Goal: Task Accomplishment & Management: Manage account settings

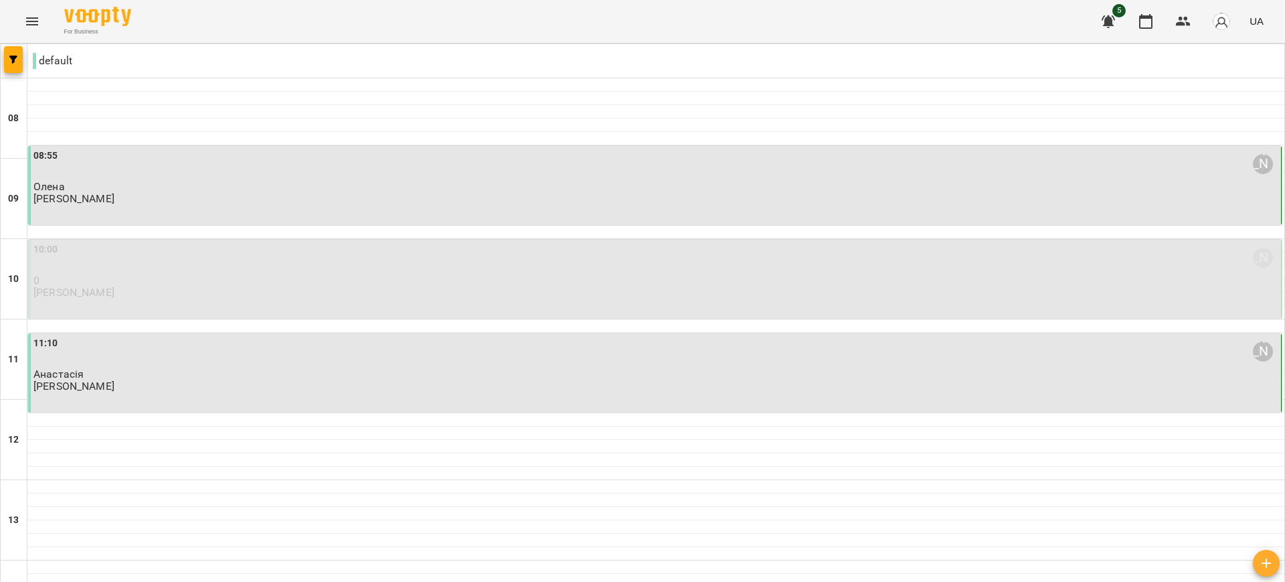
click at [620, 274] on p "0" at bounding box center [655, 279] width 1245 height 11
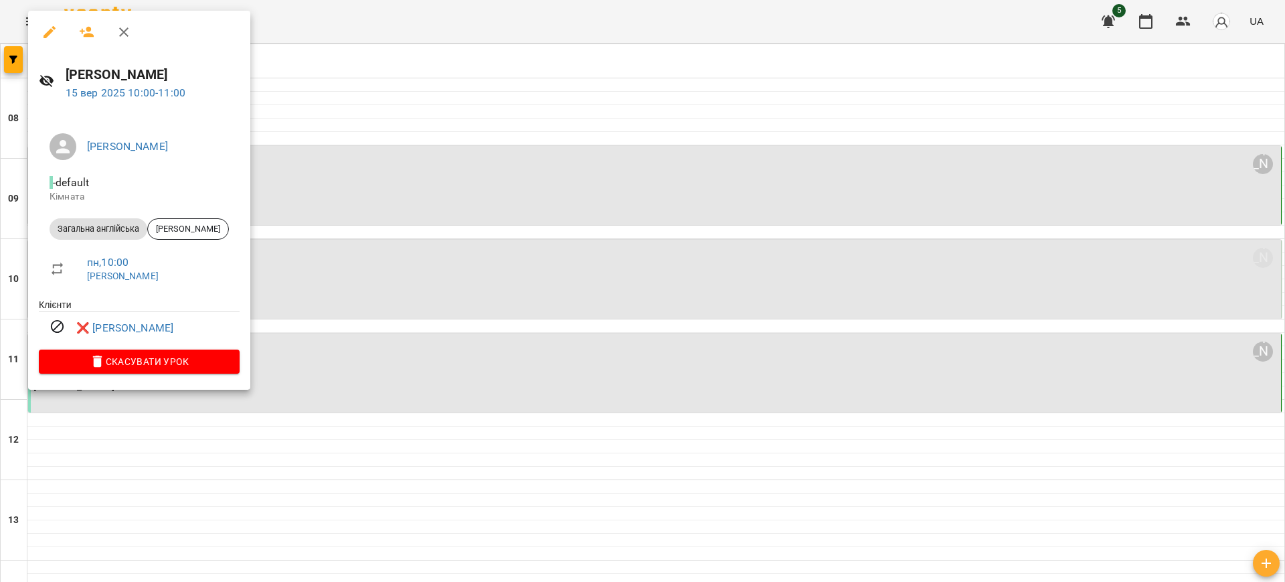
click at [620, 274] on div at bounding box center [642, 291] width 1285 height 582
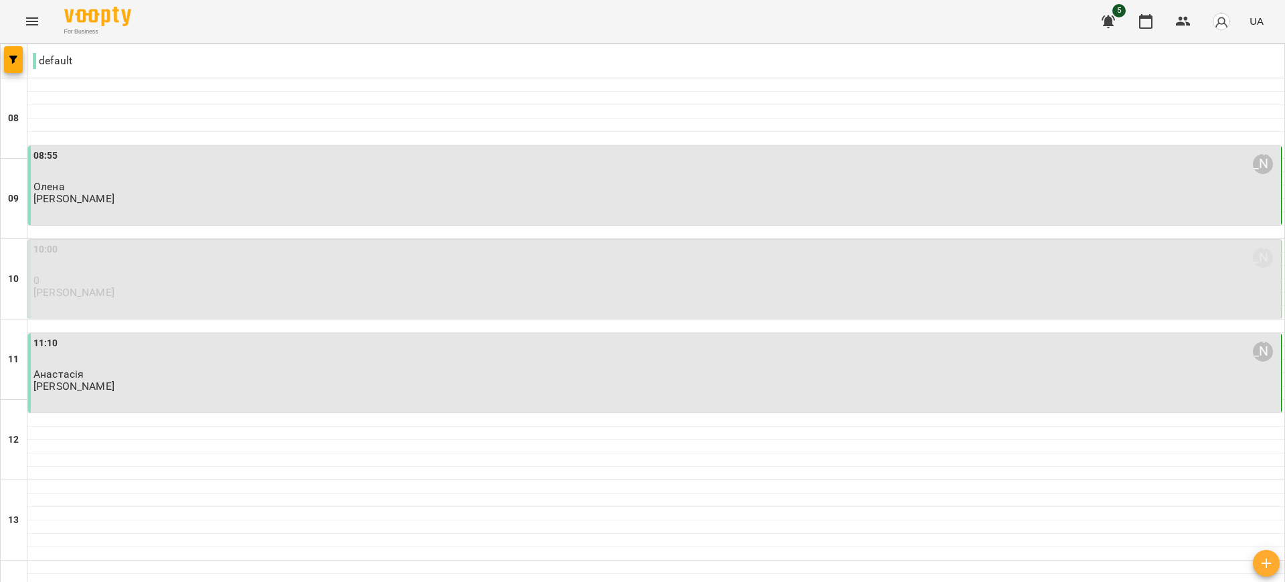
click at [620, 274] on p "0" at bounding box center [655, 279] width 1245 height 11
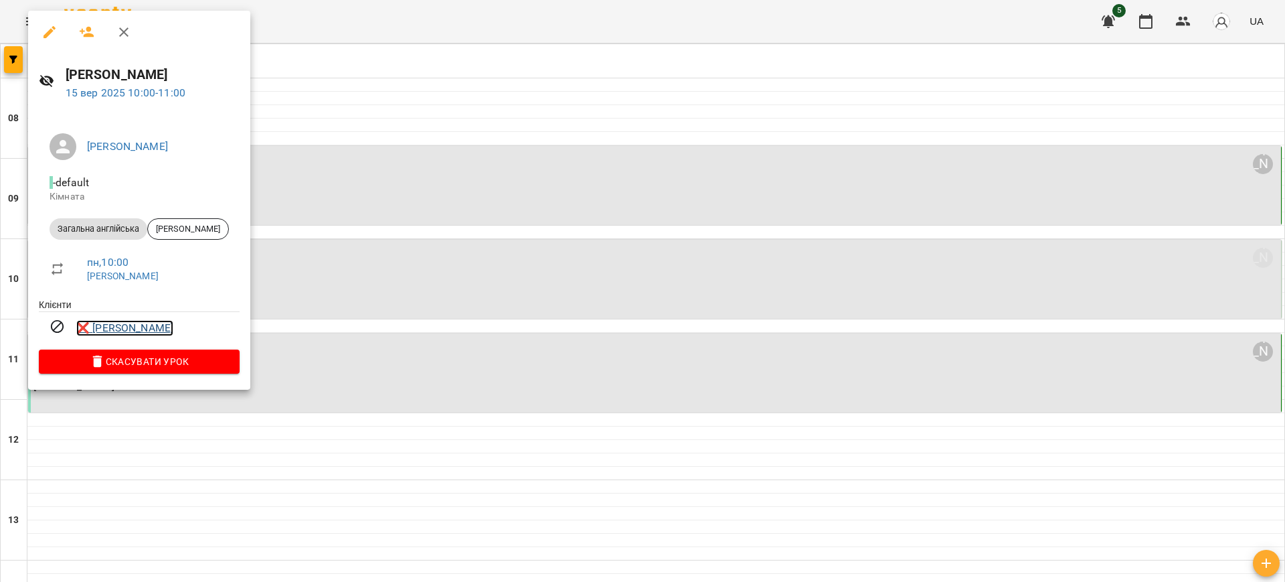
click at [125, 327] on link "❌ [PERSON_NAME]" at bounding box center [124, 328] width 97 height 16
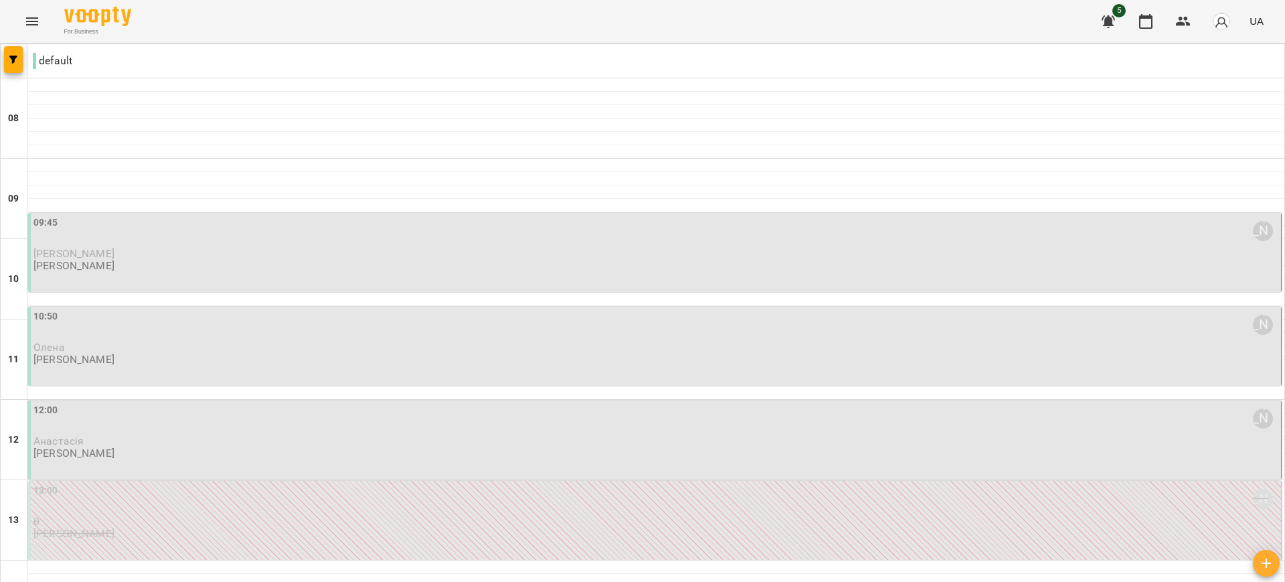
click at [515, 252] on p "[PERSON_NAME]" at bounding box center [655, 253] width 1245 height 11
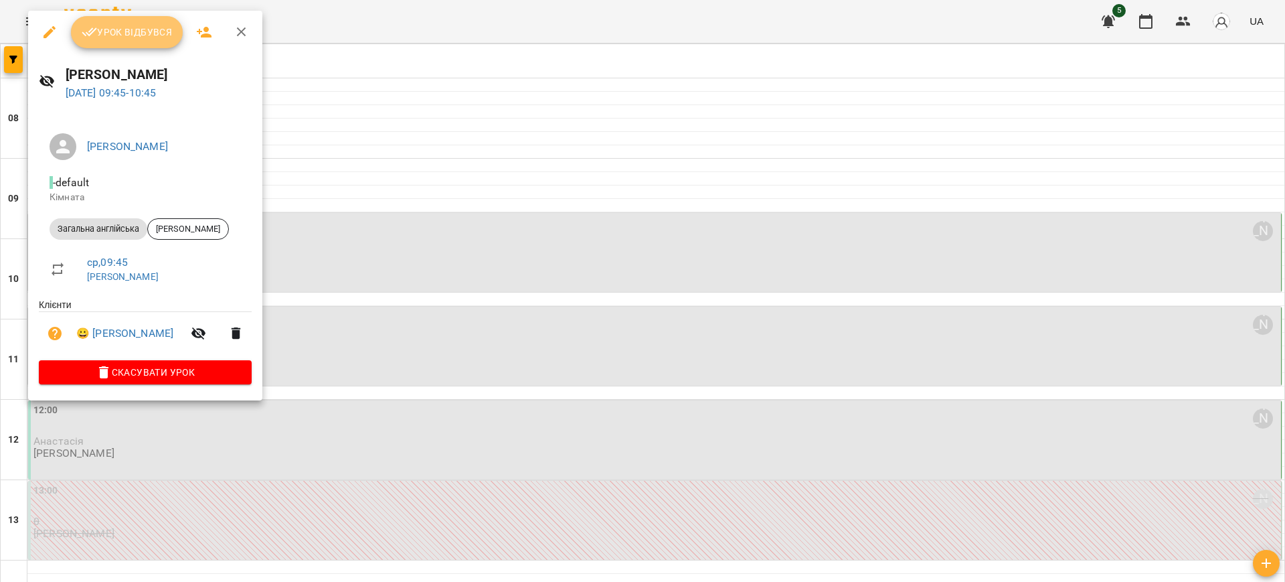
click at [112, 36] on span "Урок відбувся" at bounding box center [127, 32] width 91 height 16
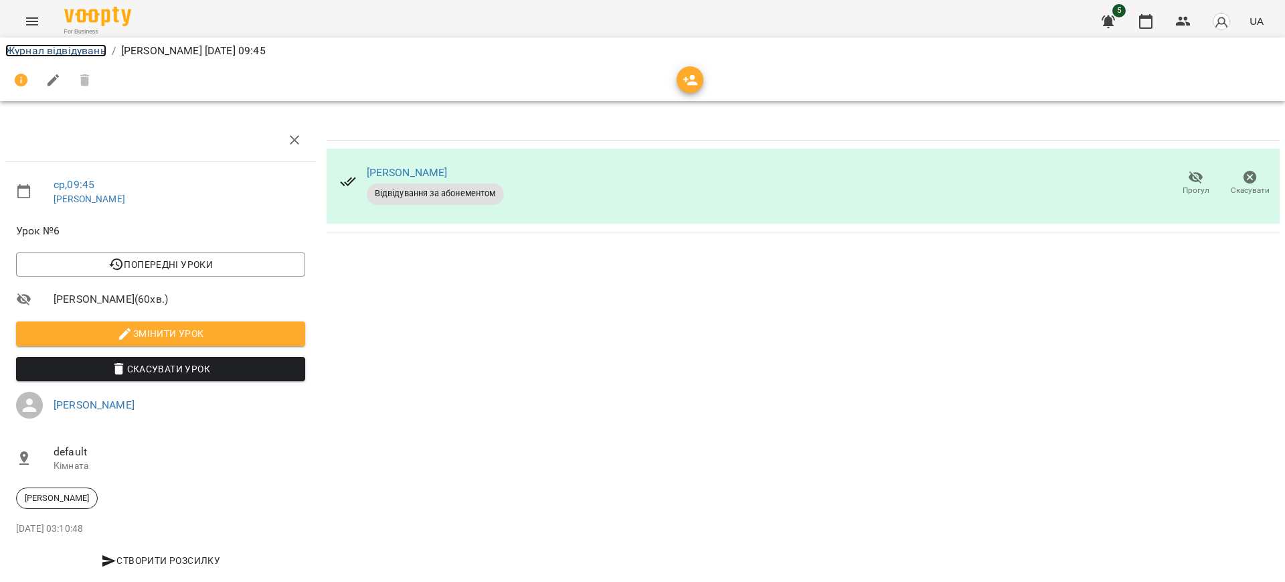
click at [13, 50] on link "Журнал відвідувань" at bounding box center [55, 50] width 101 height 13
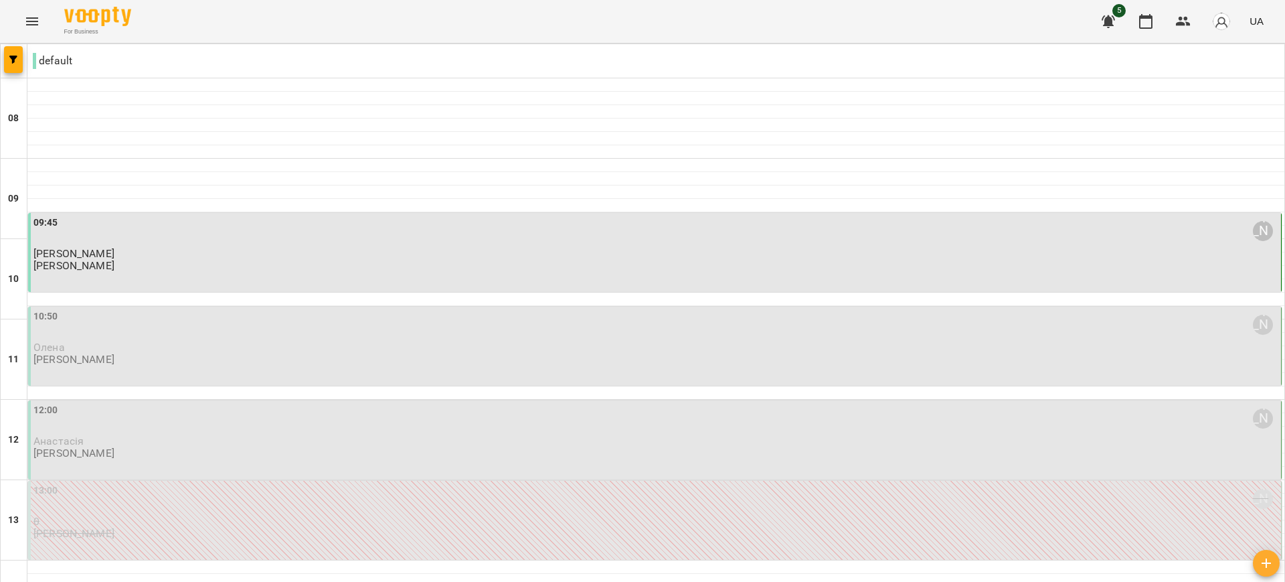
scroll to position [84, 0]
click at [396, 309] on div "10:50 [PERSON_NAME]" at bounding box center [655, 324] width 1245 height 31
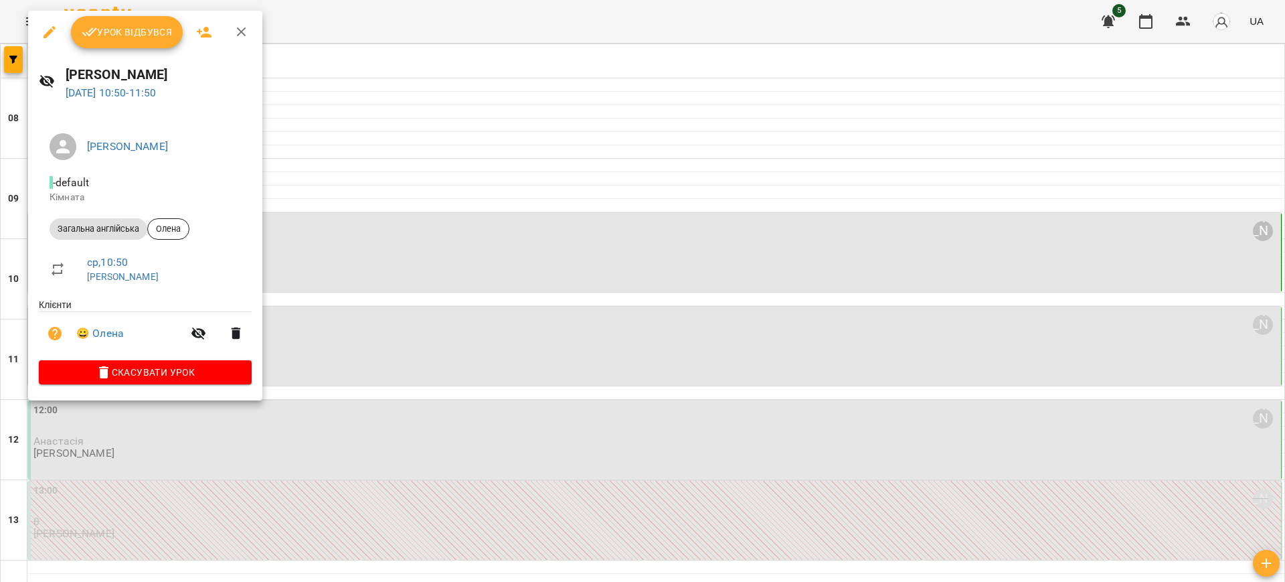
click at [128, 24] on span "Урок відбувся" at bounding box center [127, 32] width 91 height 16
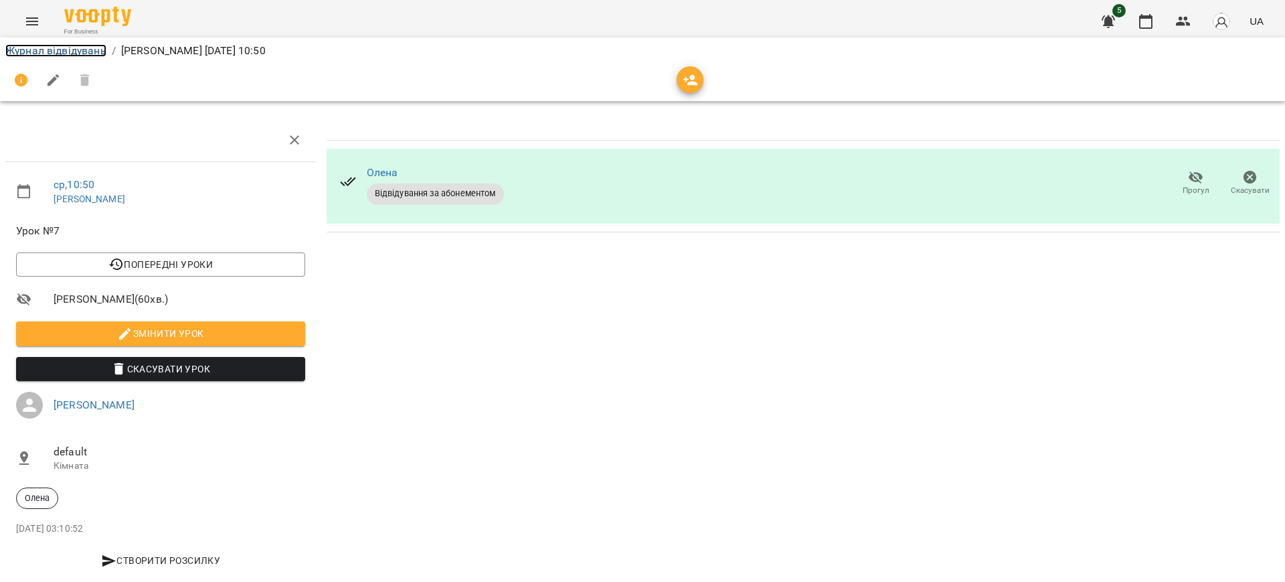
click at [27, 49] on link "Журнал відвідувань" at bounding box center [55, 50] width 101 height 13
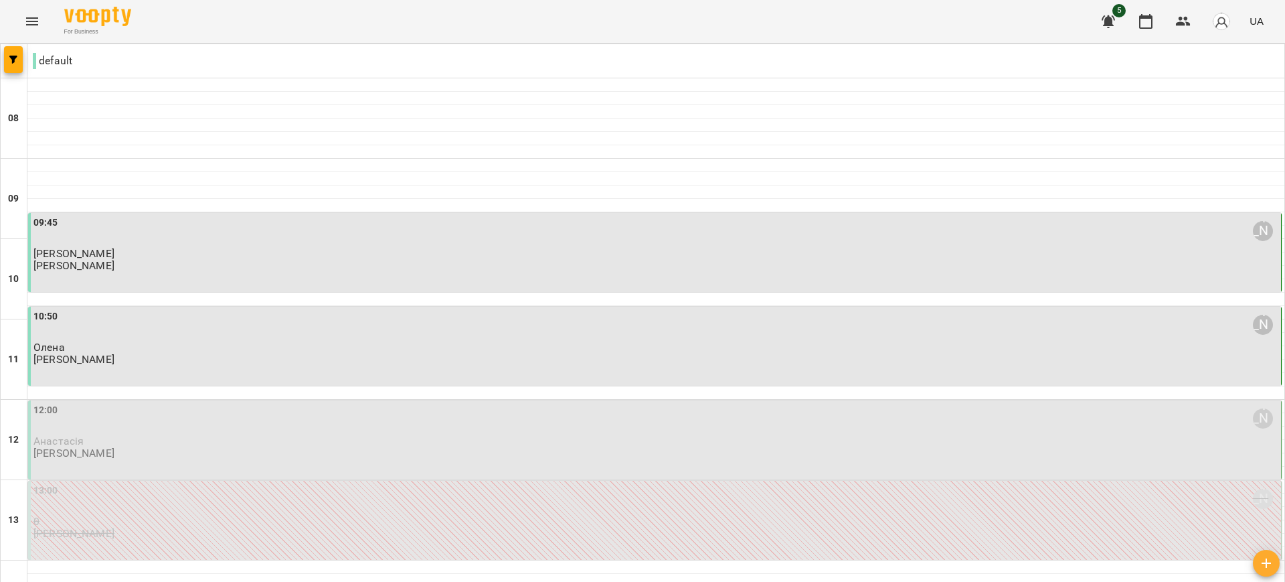
click at [298, 437] on p "Анастасія" at bounding box center [655, 440] width 1245 height 11
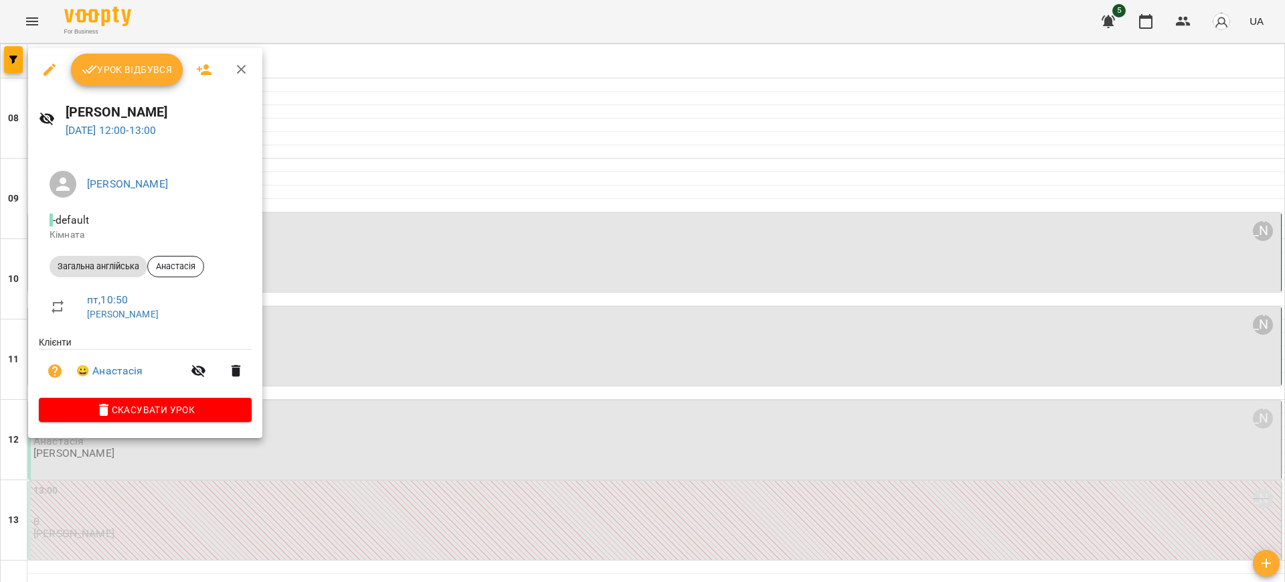
click at [101, 63] on span "Урок відбувся" at bounding box center [127, 70] width 91 height 16
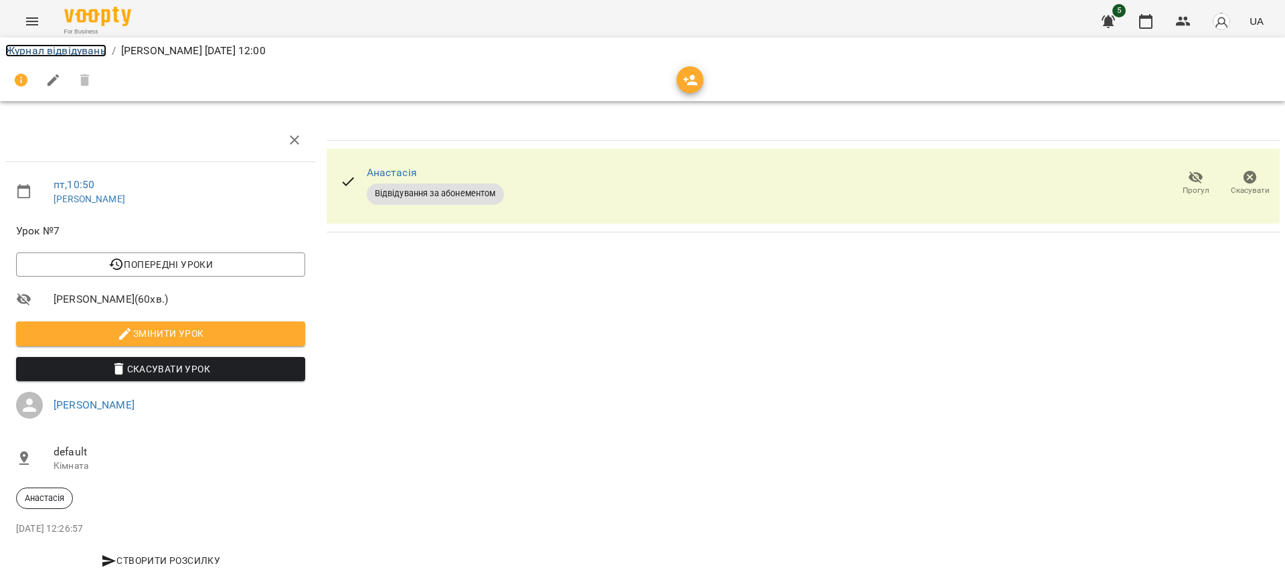
click at [62, 49] on link "Журнал відвідувань" at bounding box center [55, 50] width 101 height 13
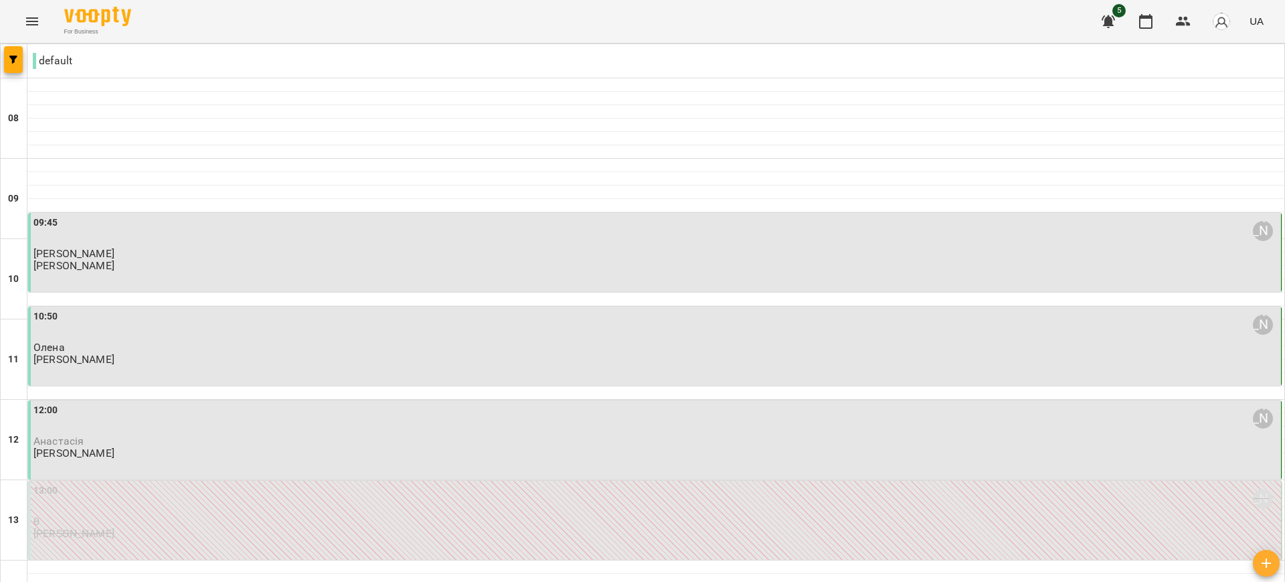
scroll to position [215, 0]
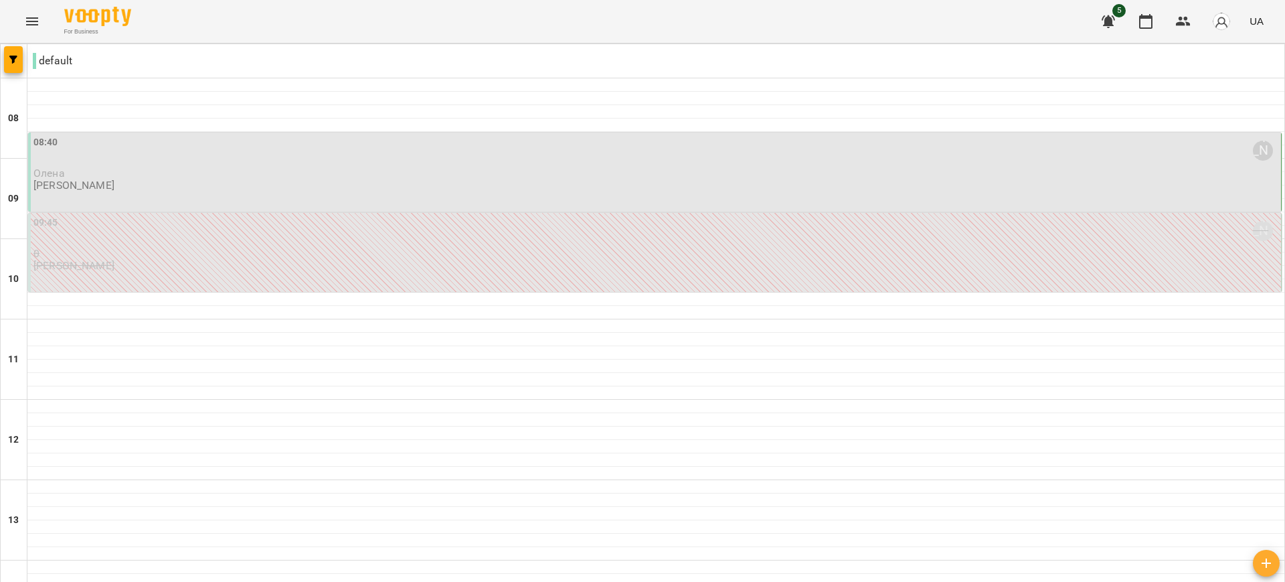
click at [312, 174] on p "Олена" at bounding box center [655, 172] width 1245 height 11
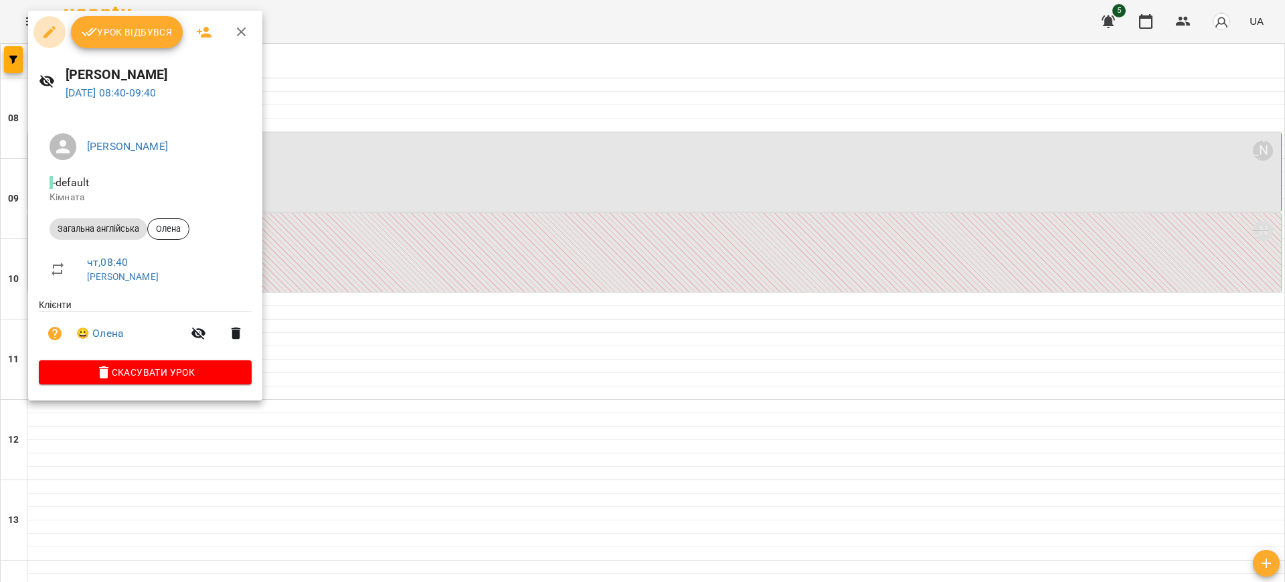
click at [40, 34] on button "button" at bounding box center [49, 32] width 32 height 32
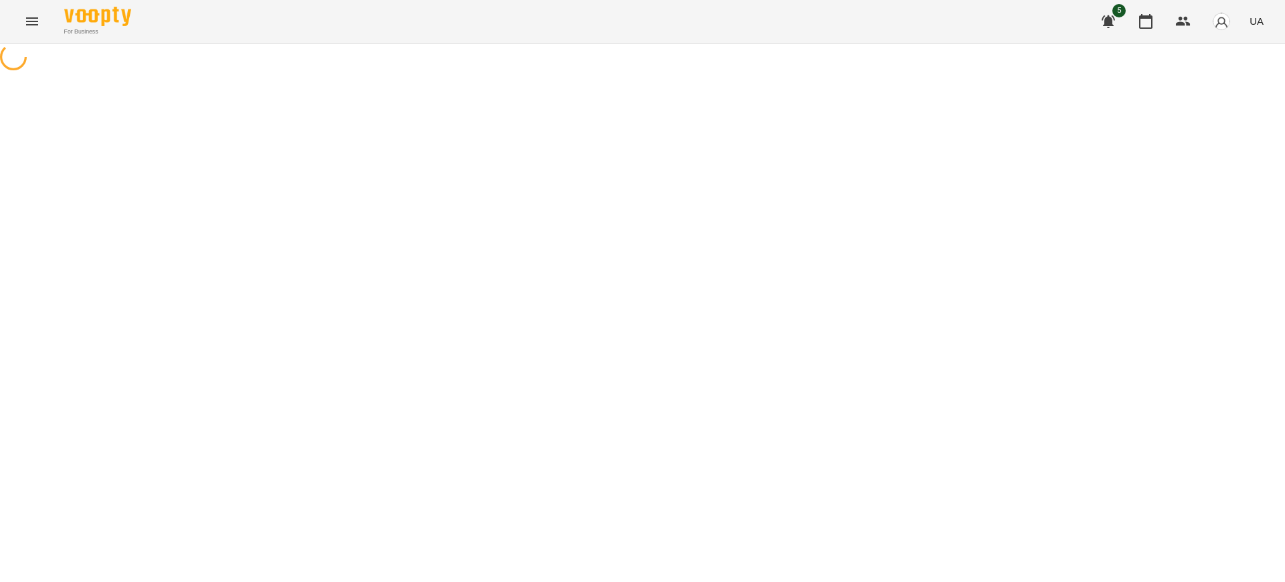
select select "**********"
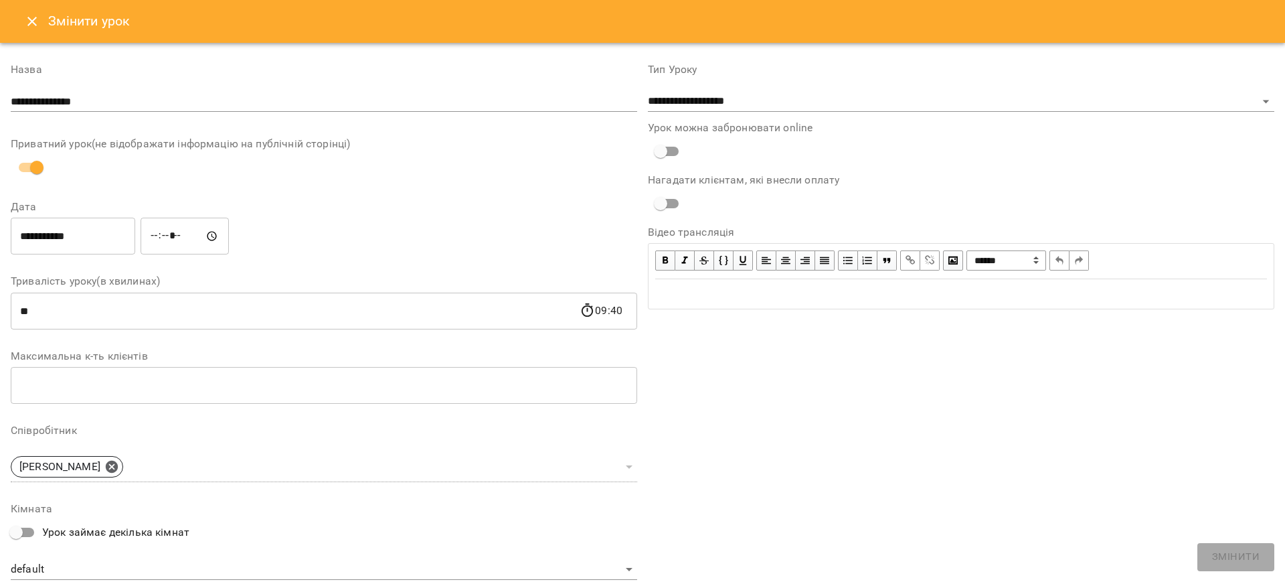
click at [121, 240] on input "**********" at bounding box center [73, 236] width 124 height 37
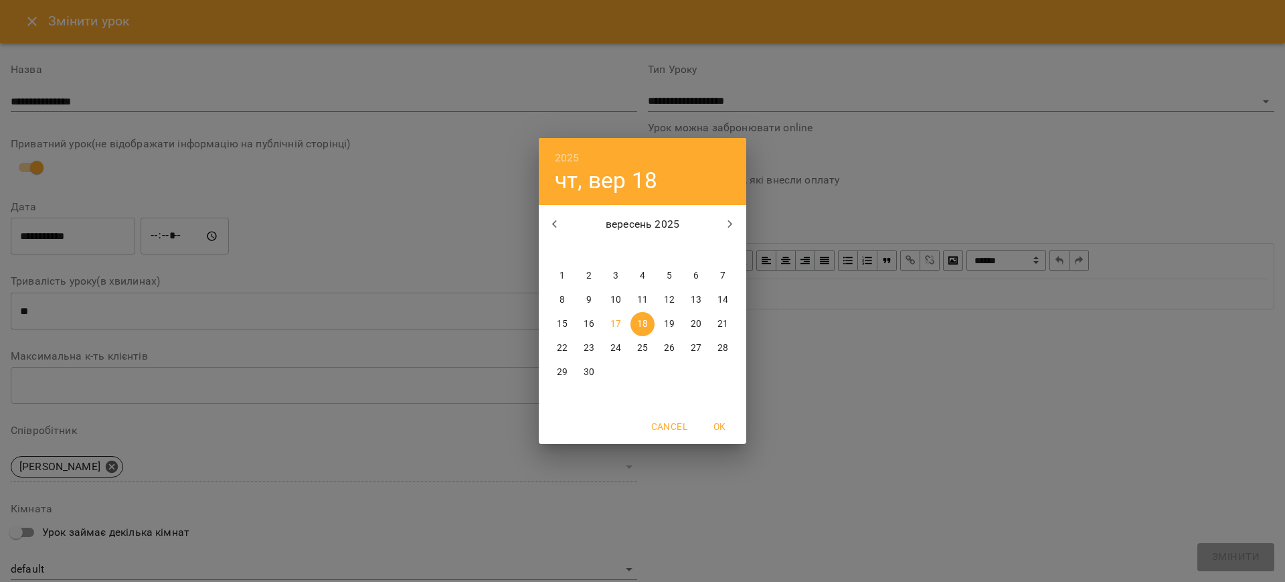
click at [614, 319] on p "17" at bounding box center [615, 323] width 11 height 13
type input "**********"
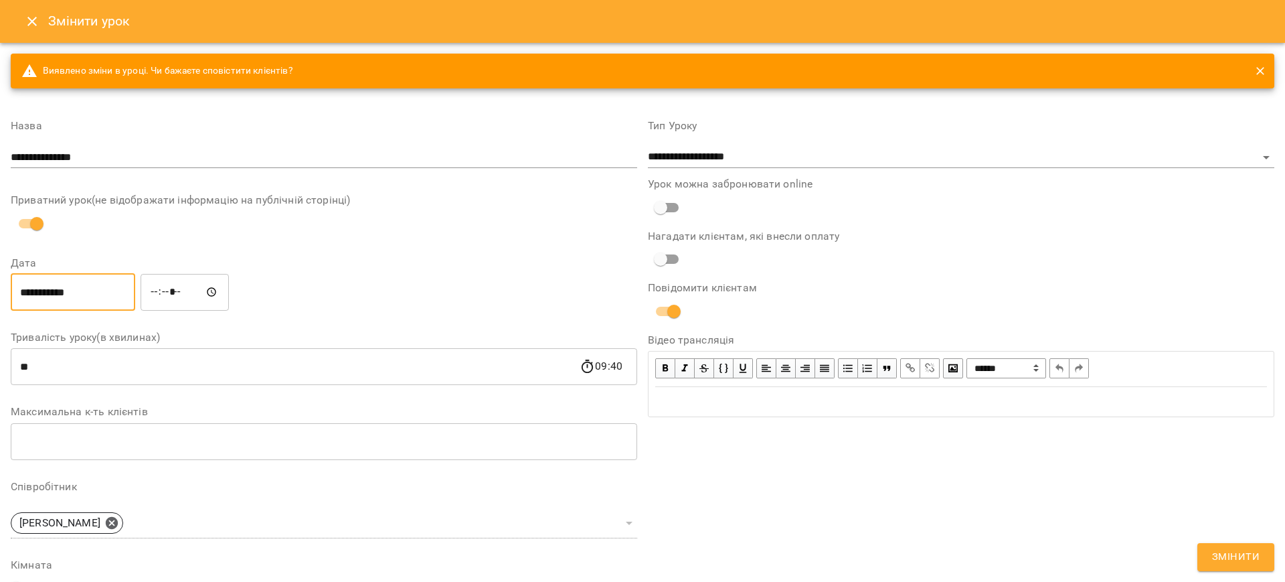
click at [169, 289] on input "*****" at bounding box center [185, 291] width 88 height 37
type input "*****"
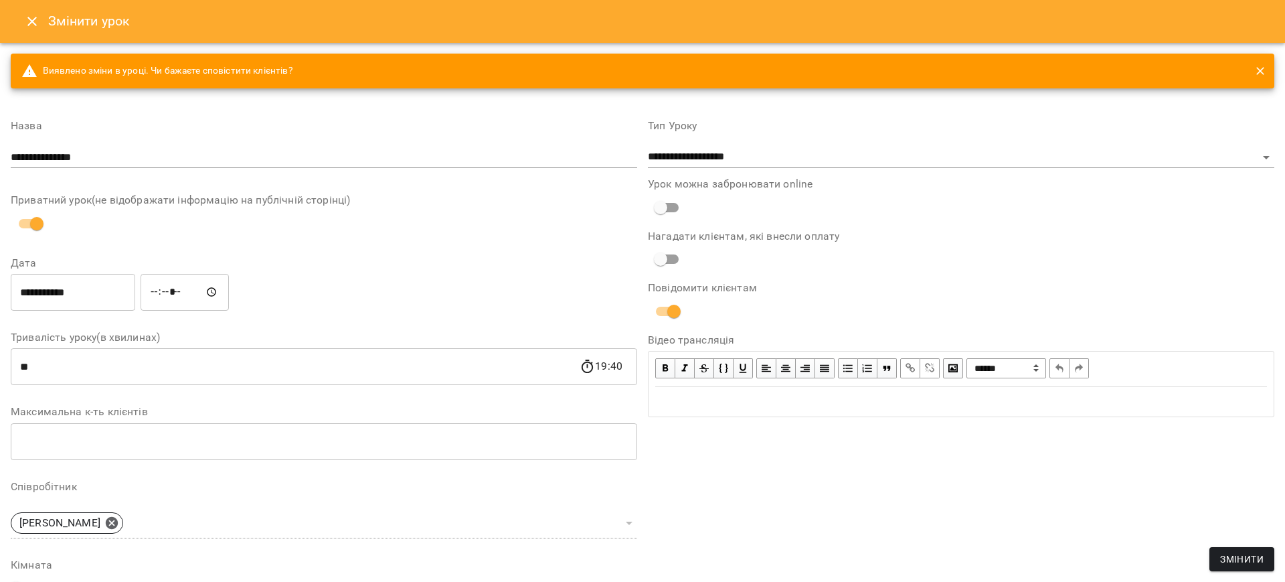
click at [1096, 232] on label "Нагадати клієнтам, які внесли оплату" at bounding box center [961, 236] width 626 height 11
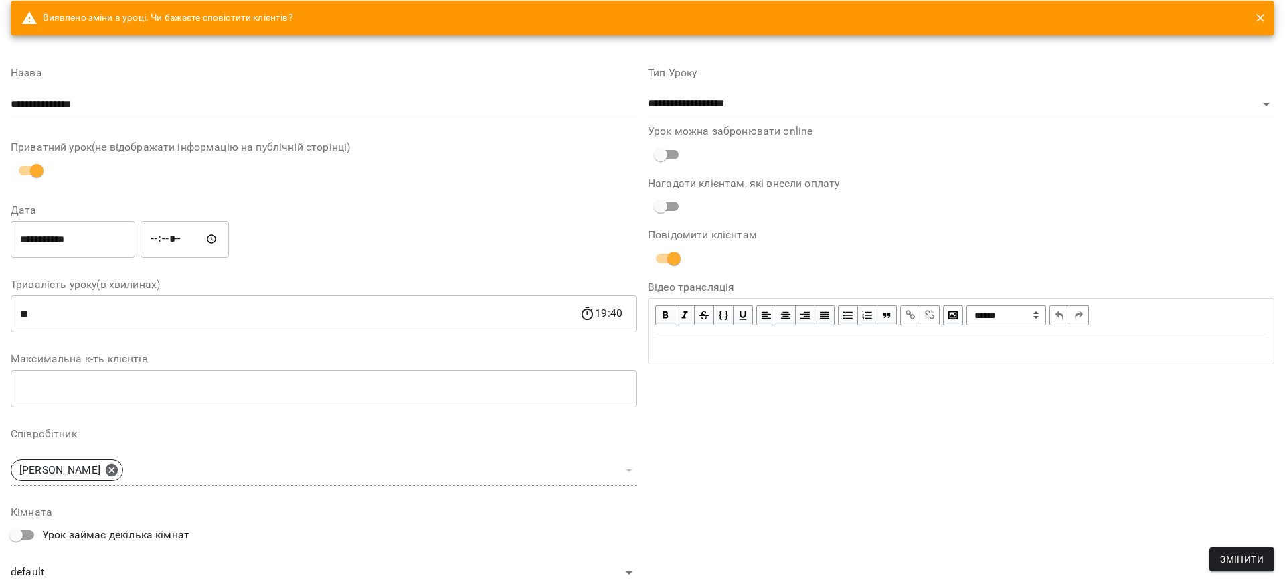
scroll to position [29, 0]
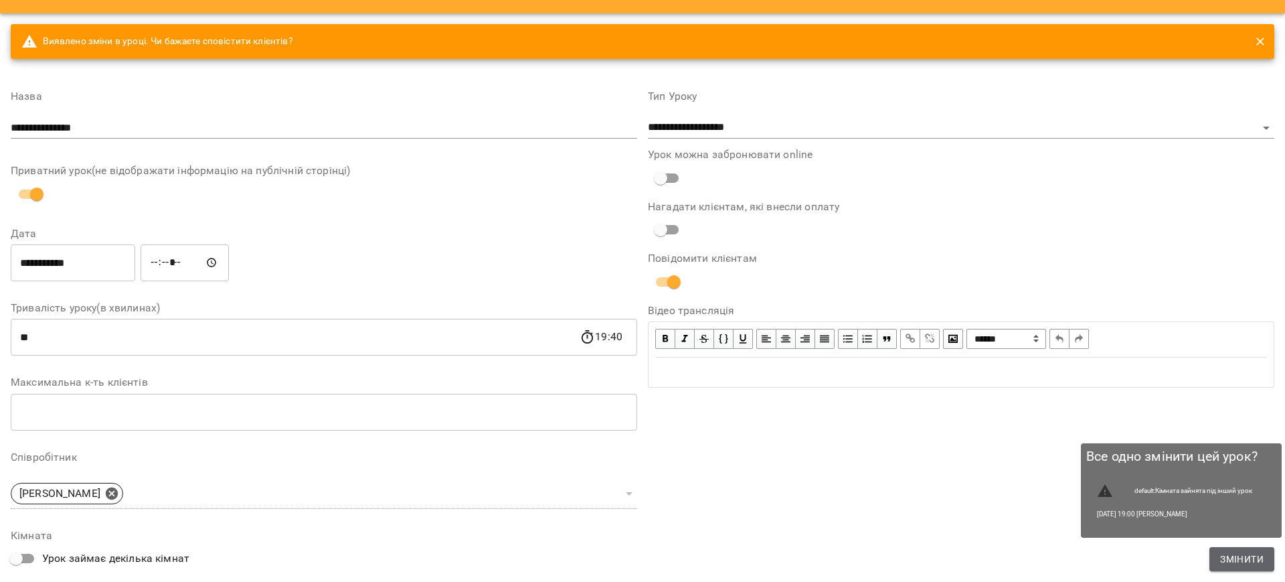
click at [1233, 558] on span "Змінити" at bounding box center [1242, 559] width 44 height 16
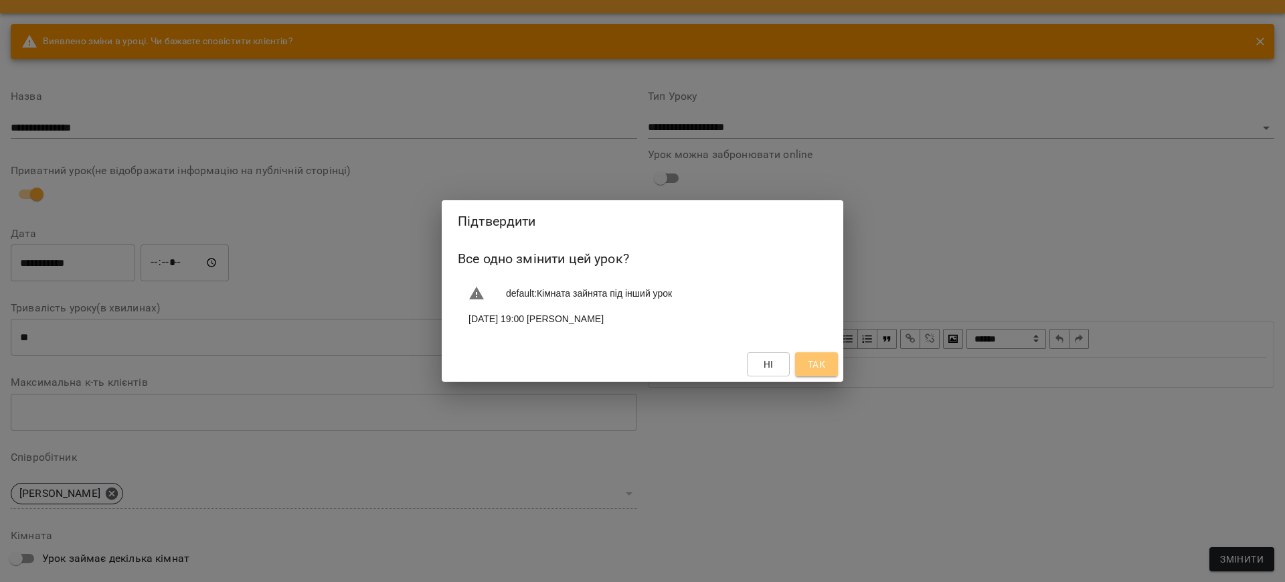
click at [819, 367] on span "Так" at bounding box center [816, 364] width 17 height 16
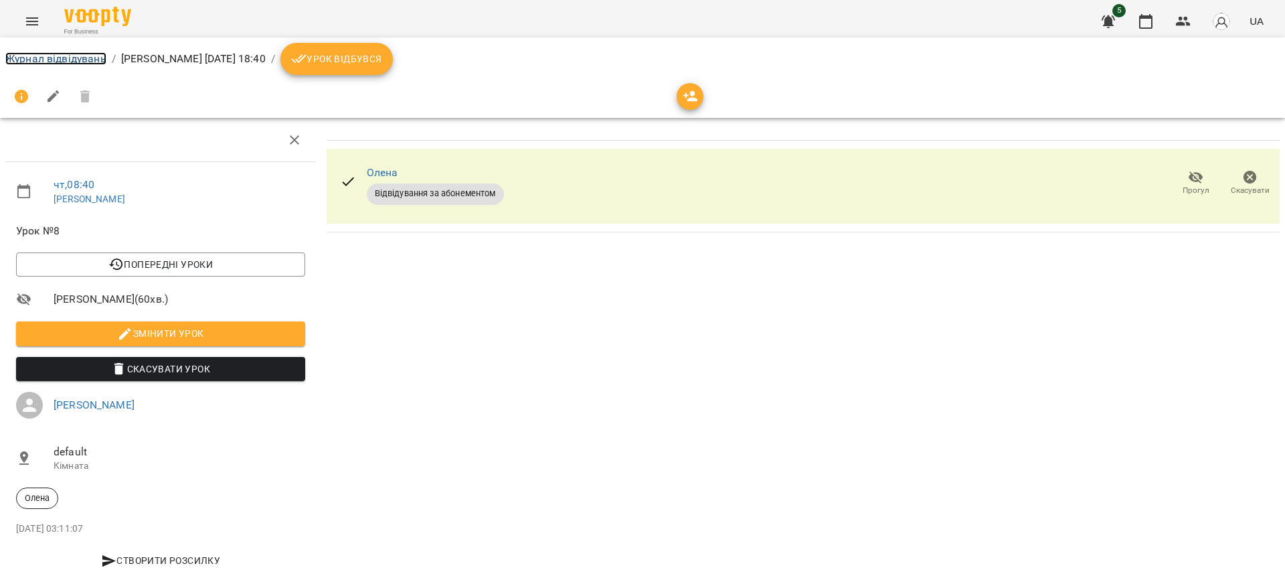
click at [64, 54] on link "Журнал відвідувань" at bounding box center [55, 58] width 101 height 13
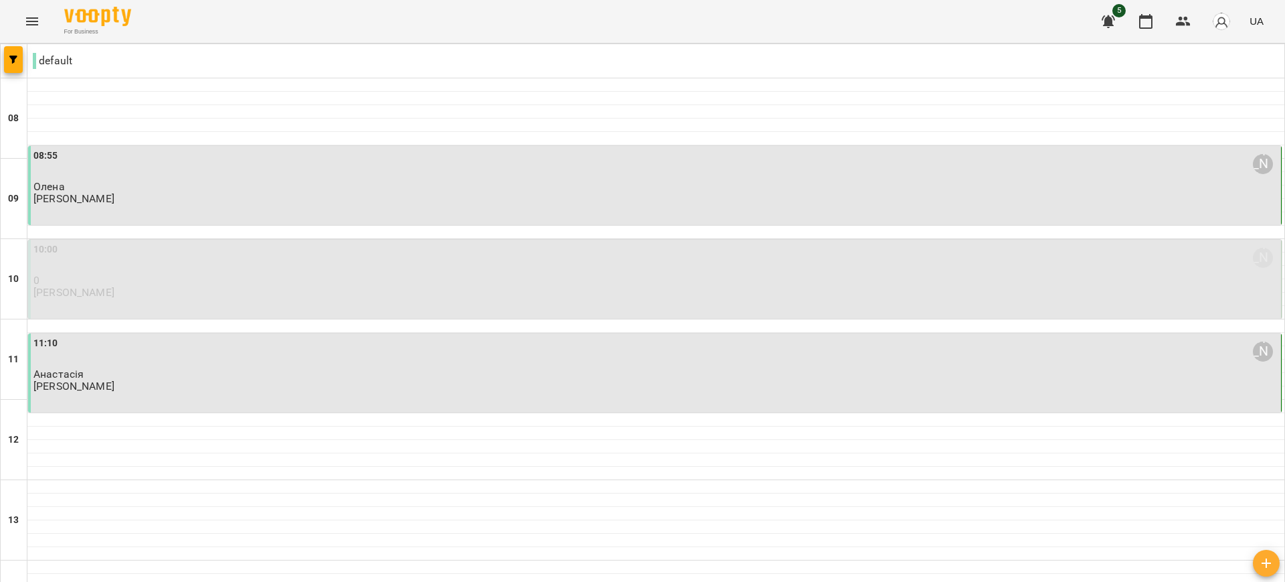
click at [215, 280] on p "0" at bounding box center [655, 279] width 1245 height 11
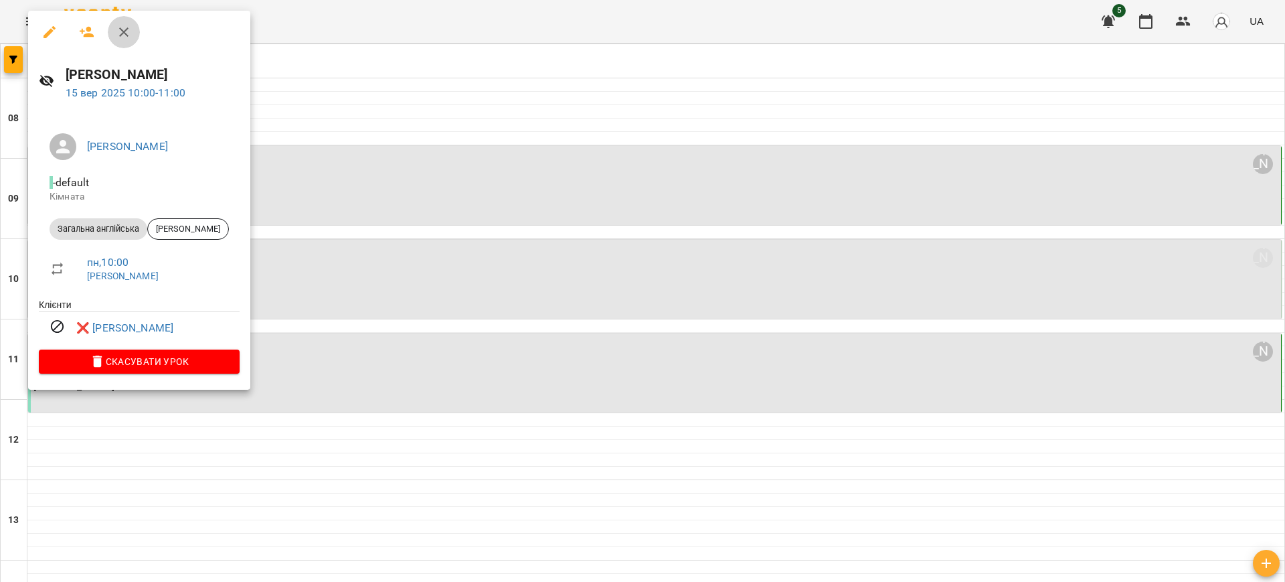
click at [116, 24] on icon "button" at bounding box center [124, 32] width 16 height 16
